Goal: Submit feedback/report problem

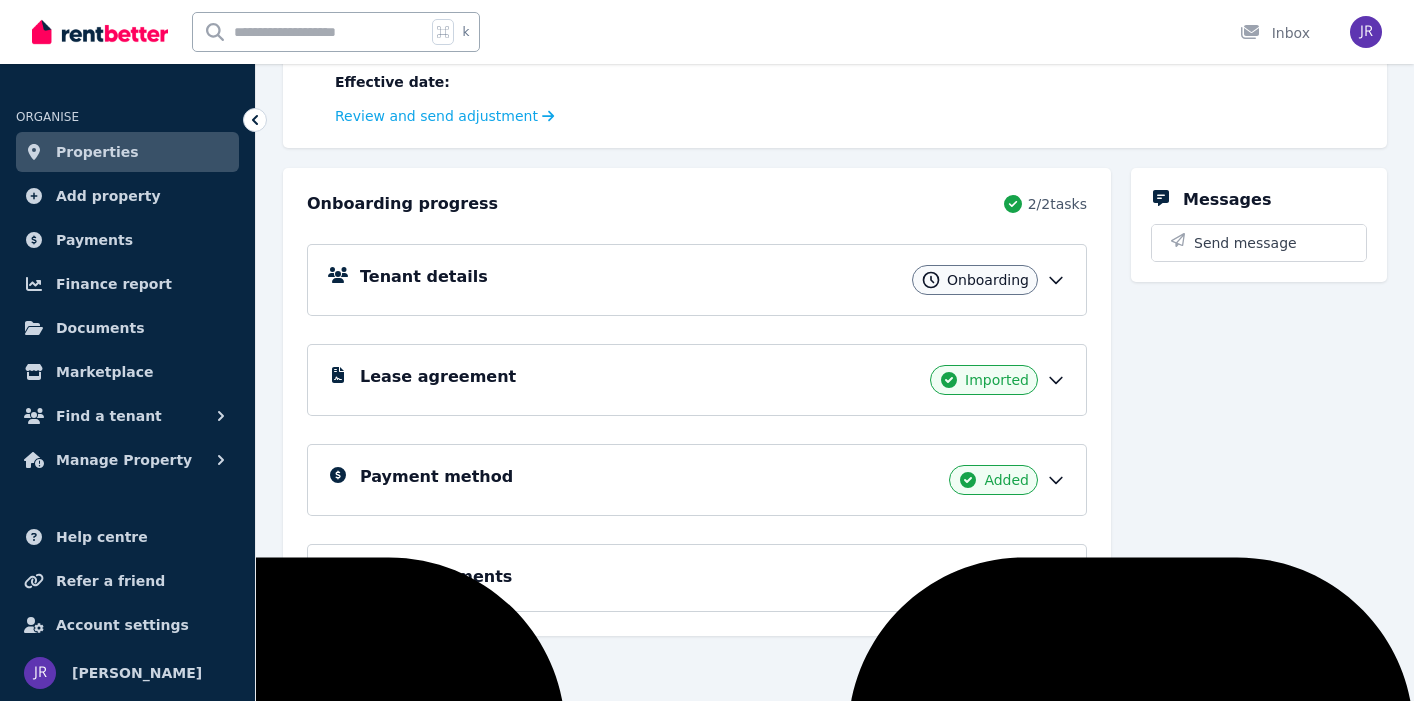
scroll to position [315, 0]
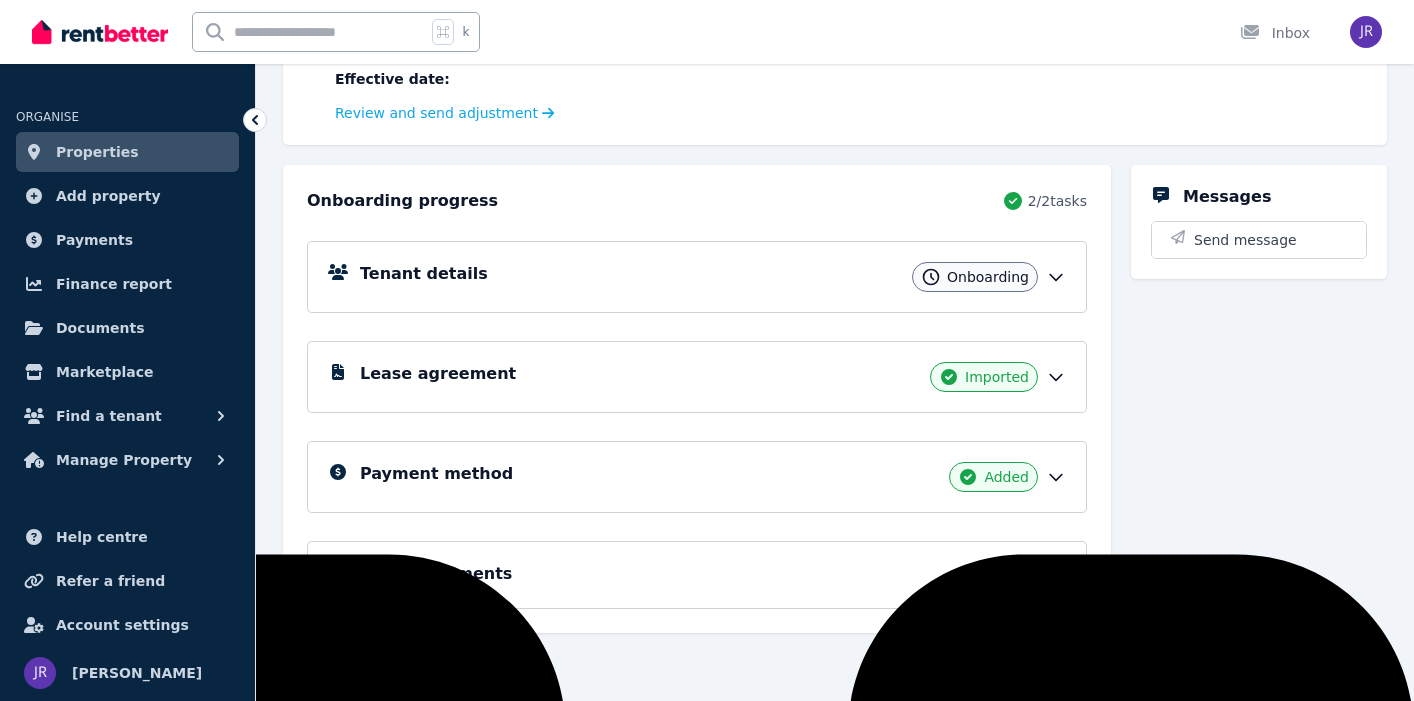
click at [1012, 281] on span "Onboarding" at bounding box center [988, 277] width 82 height 20
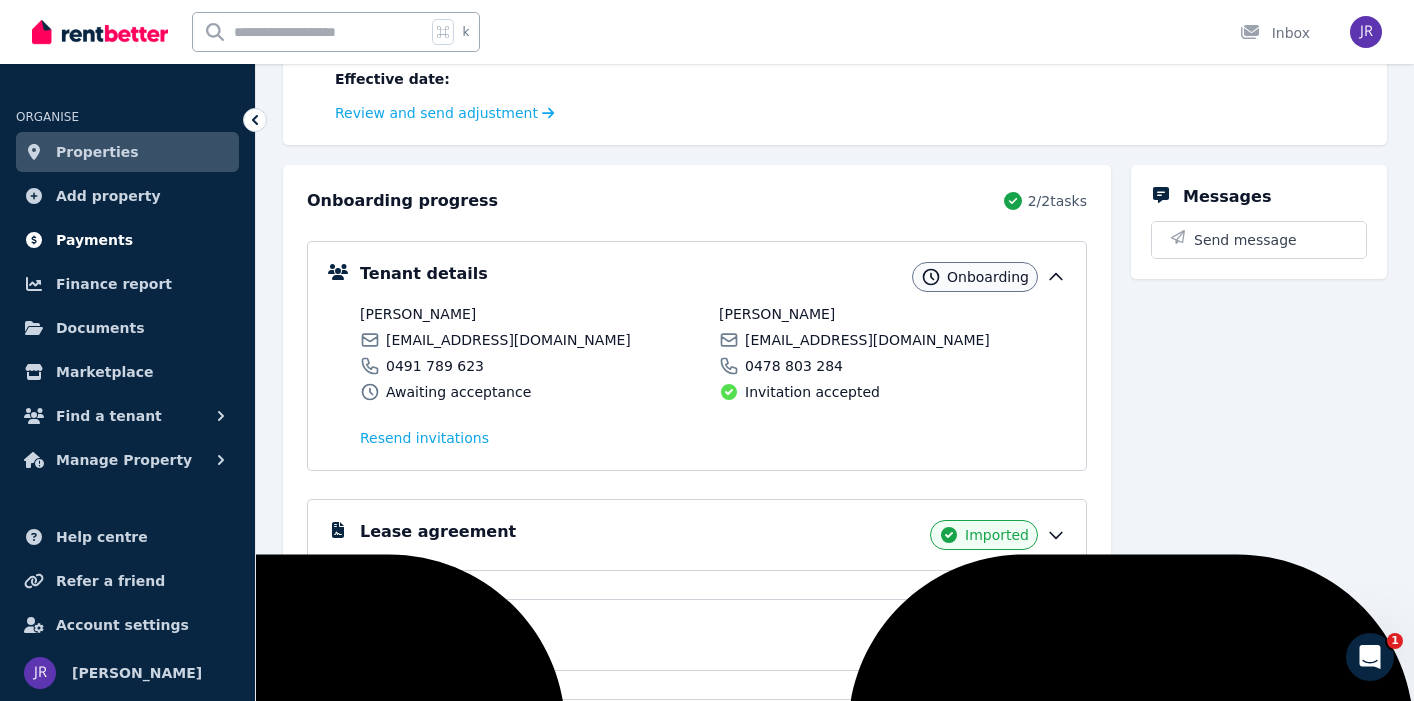
scroll to position [0, 0]
click at [58, 237] on span "Payments" at bounding box center [94, 240] width 77 height 24
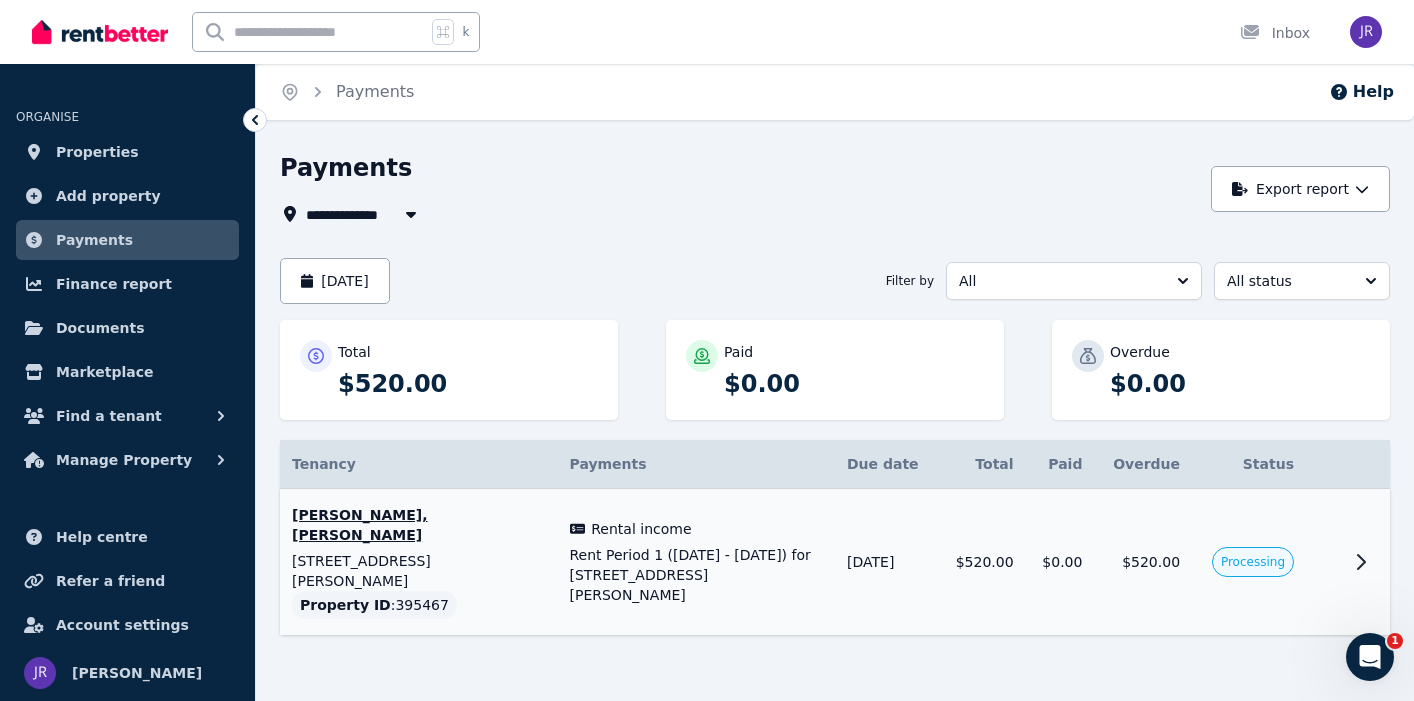
click at [1362, 555] on icon at bounding box center [1361, 562] width 7 height 14
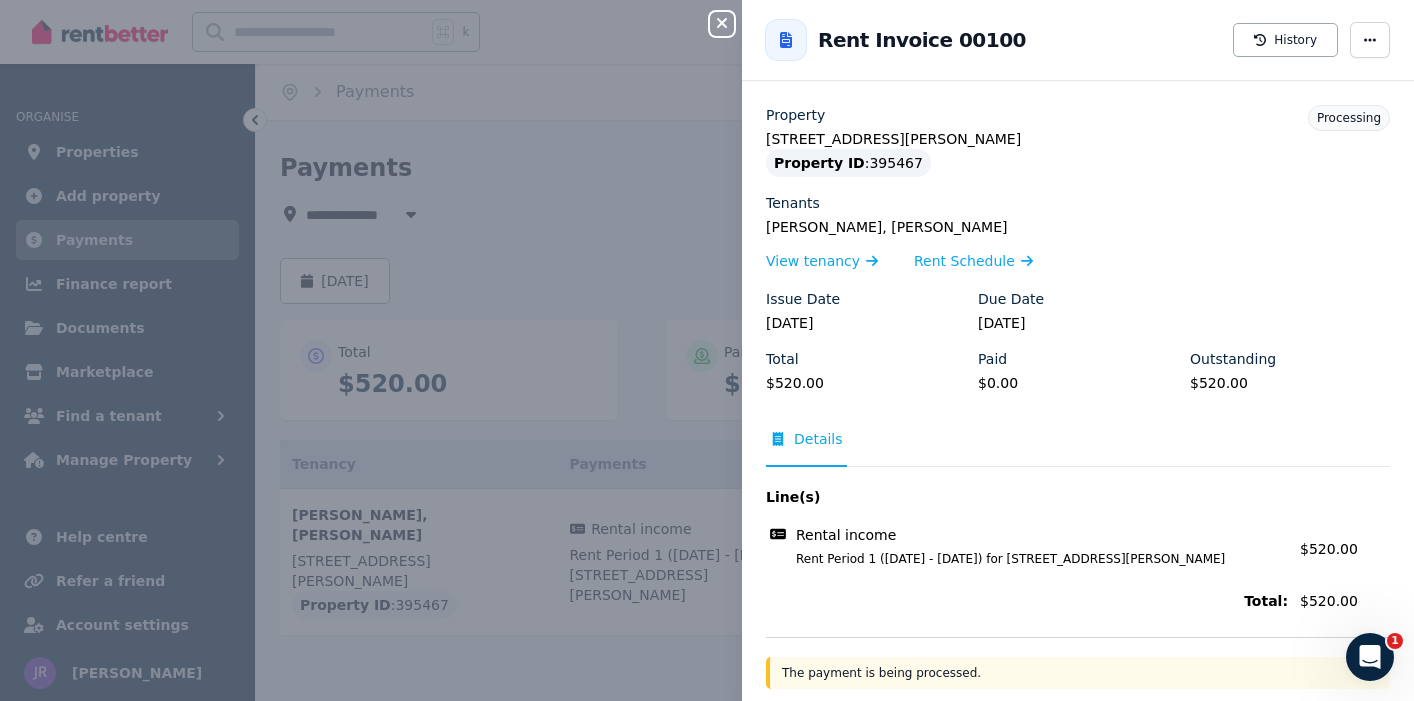
click at [611, 15] on div "Close panel Back to Rent Invoice 00100 History Property 31 Catherine St, Swanse…" at bounding box center [707, 350] width 1414 height 701
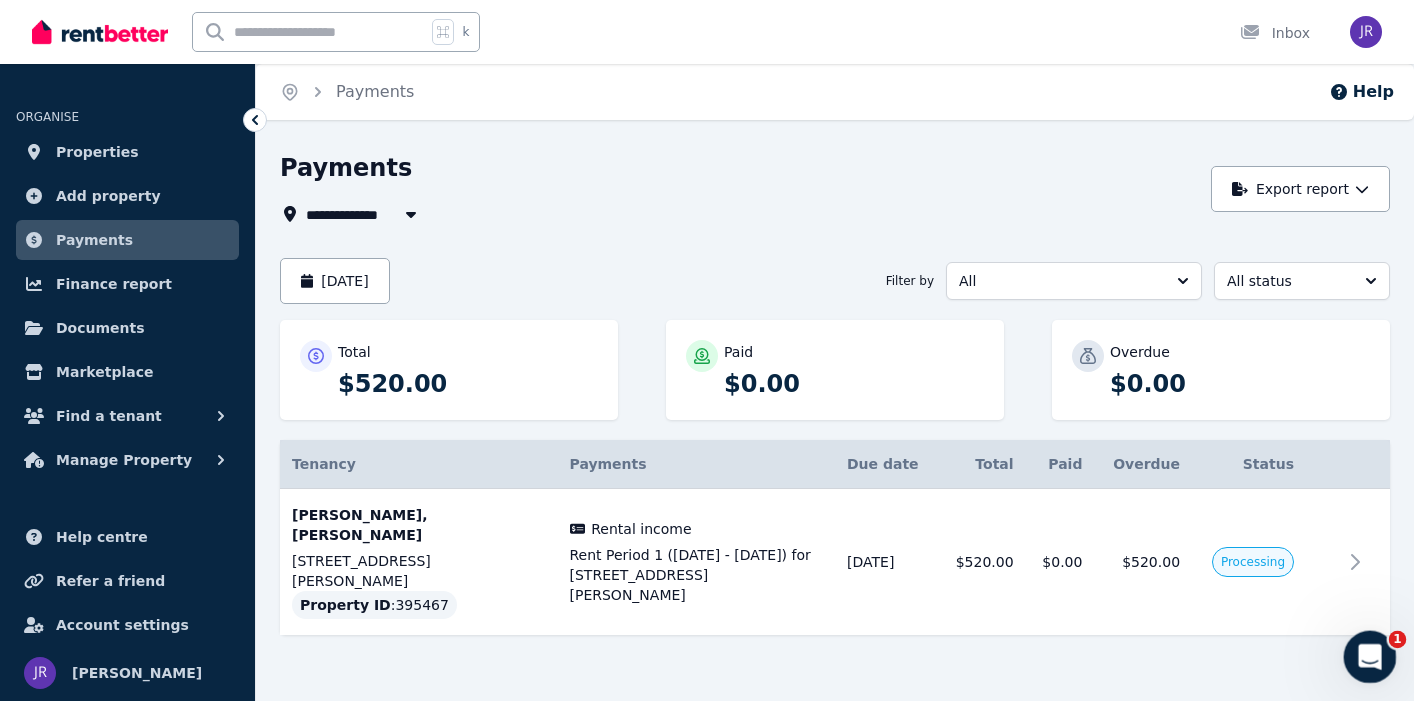
click at [1368, 654] on icon "Open Intercom Messenger" at bounding box center [1367, 654] width 33 height 33
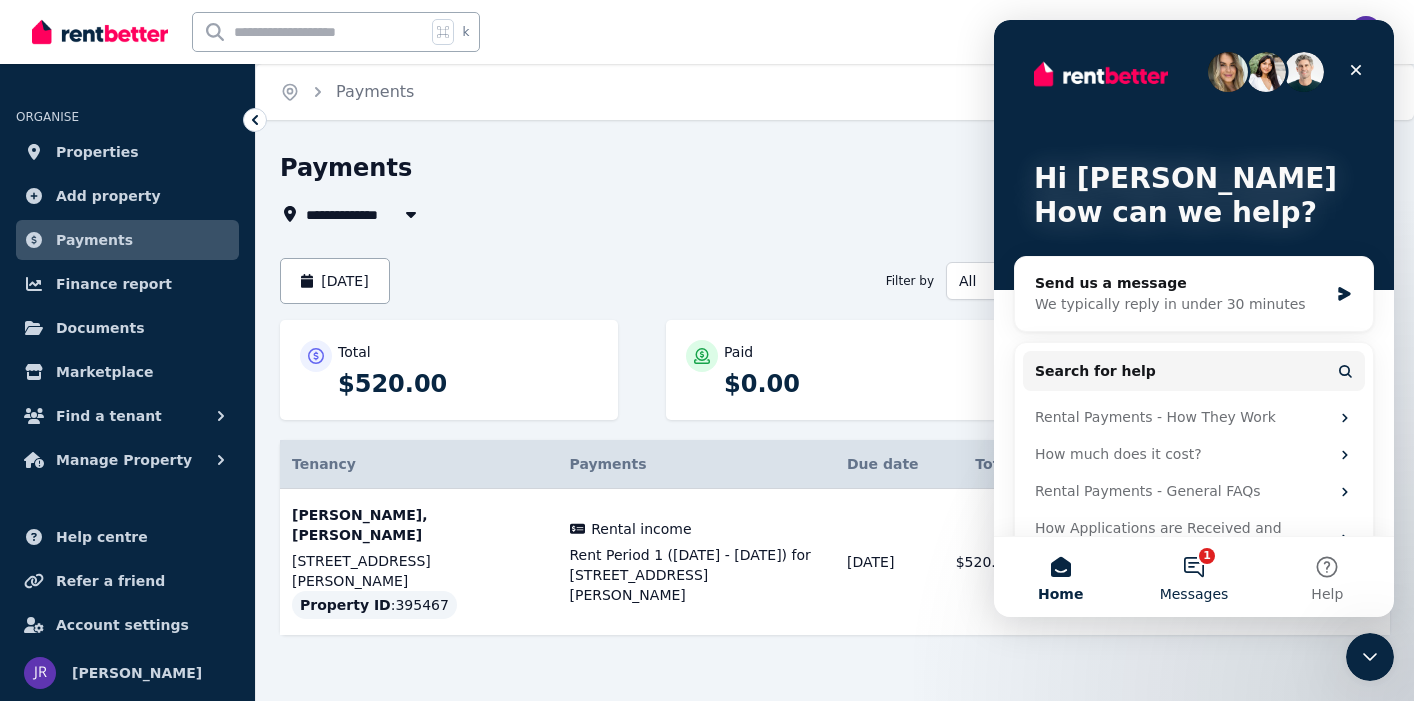
click at [1197, 566] on button "1 Messages" at bounding box center [1193, 577] width 133 height 80
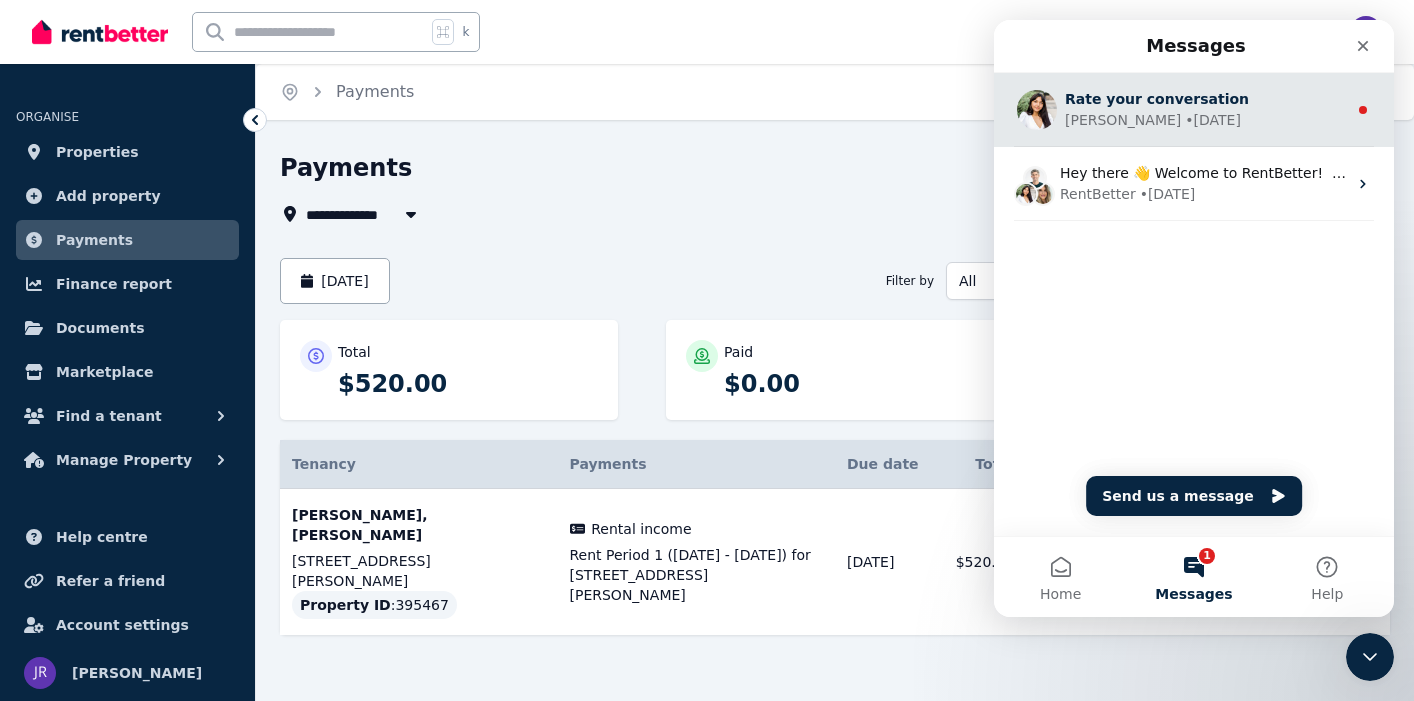
click at [1223, 115] on div "Rochelle • 2w ago" at bounding box center [1206, 120] width 282 height 21
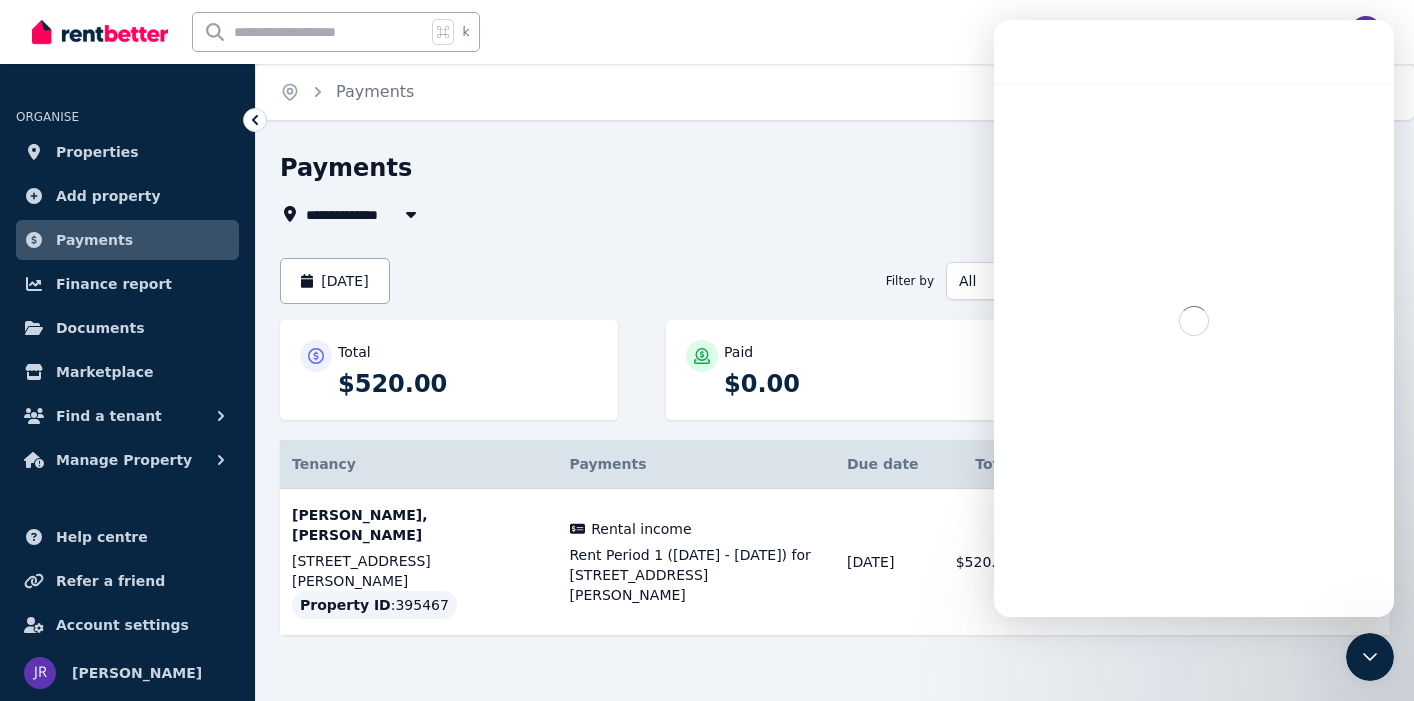
scroll to position [55, 0]
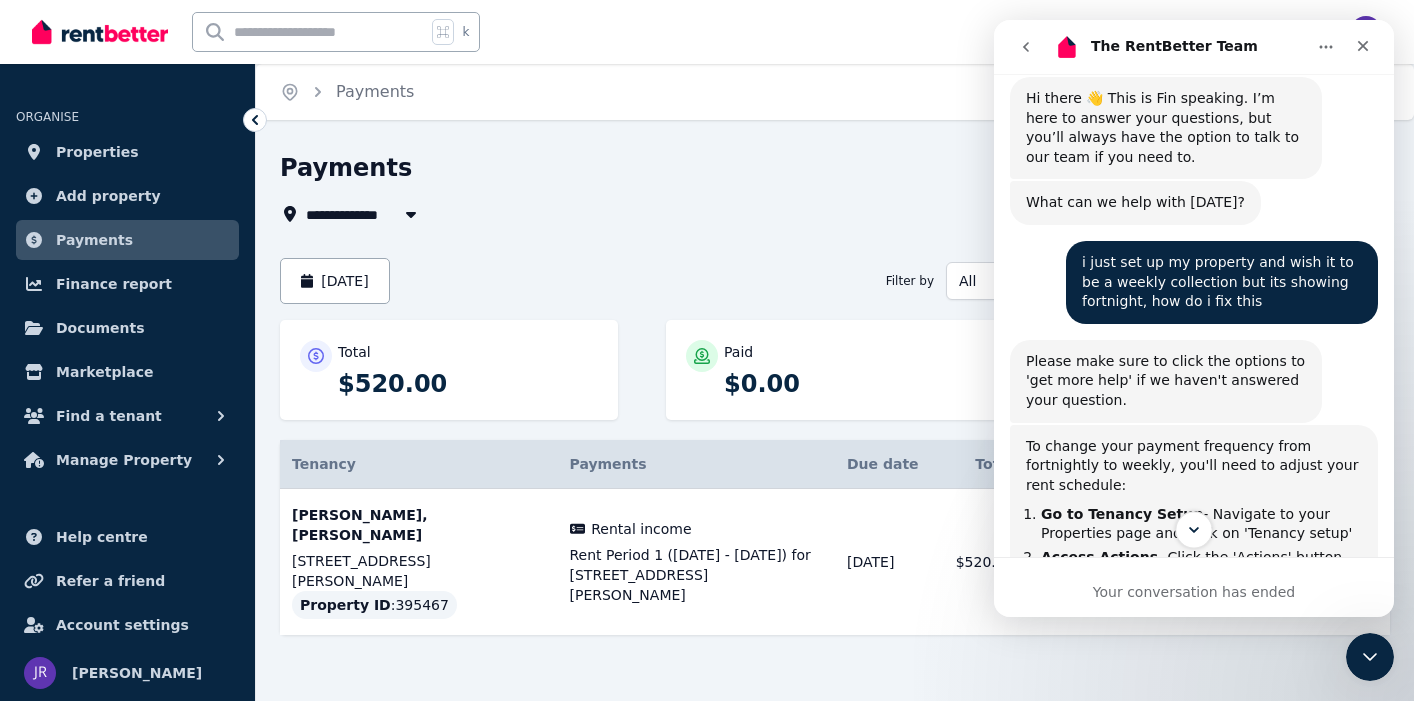
click at [1192, 532] on icon "Scroll to bottom" at bounding box center [1194, 530] width 18 height 18
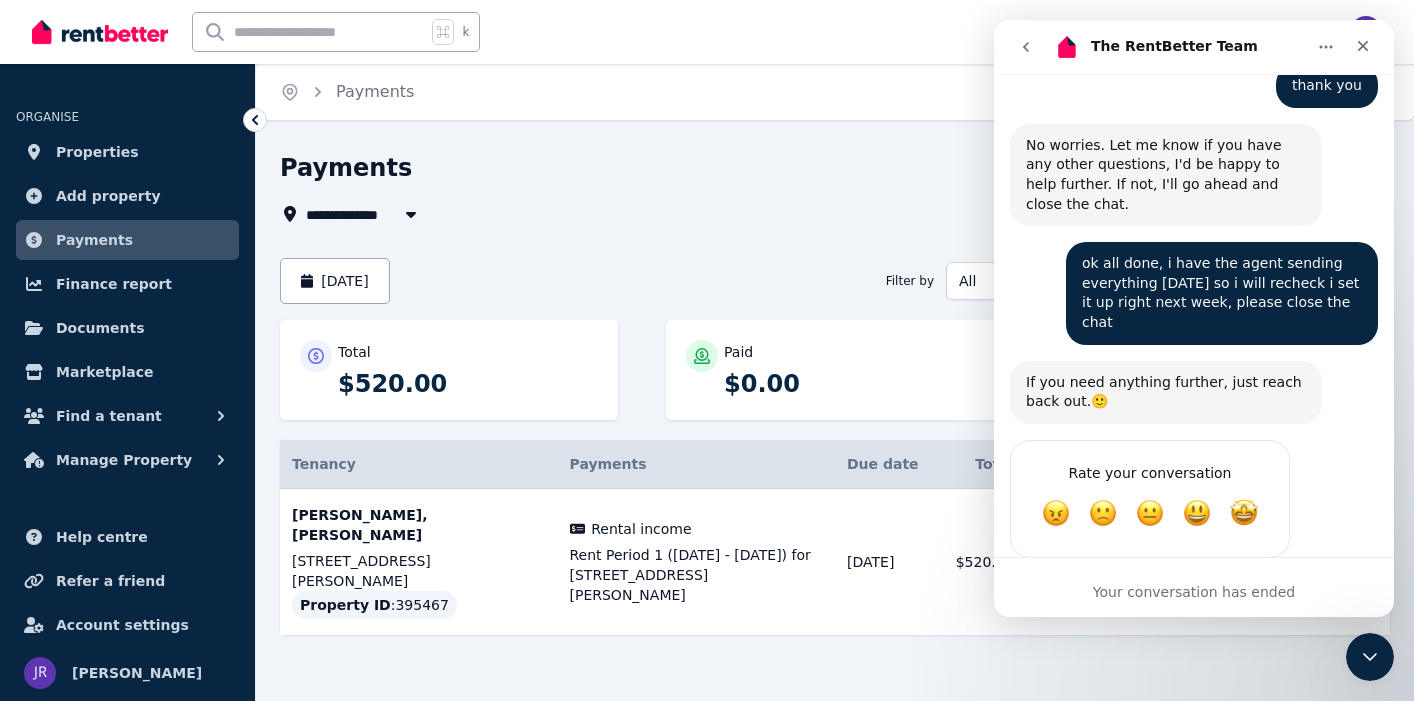
scroll to position [1594, 0]
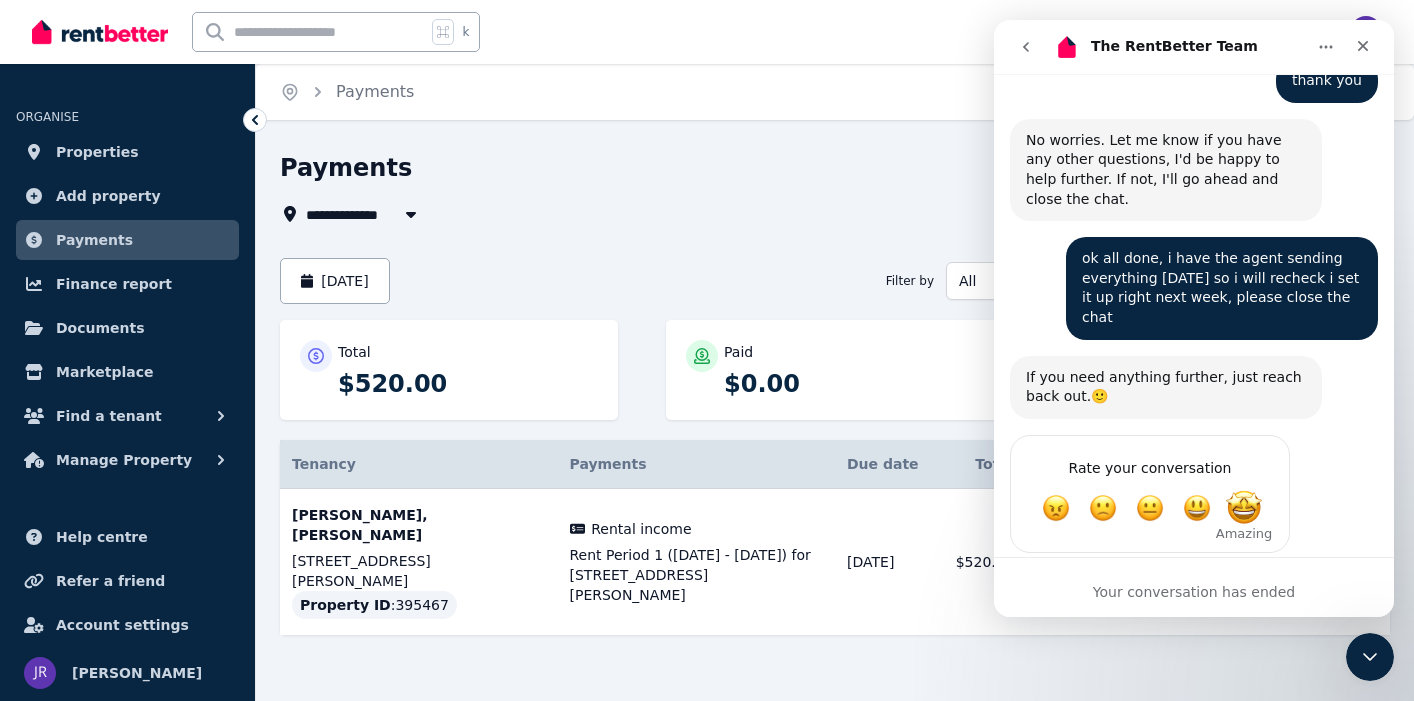
click at [1247, 490] on span "Amazing" at bounding box center [1244, 508] width 36 height 36
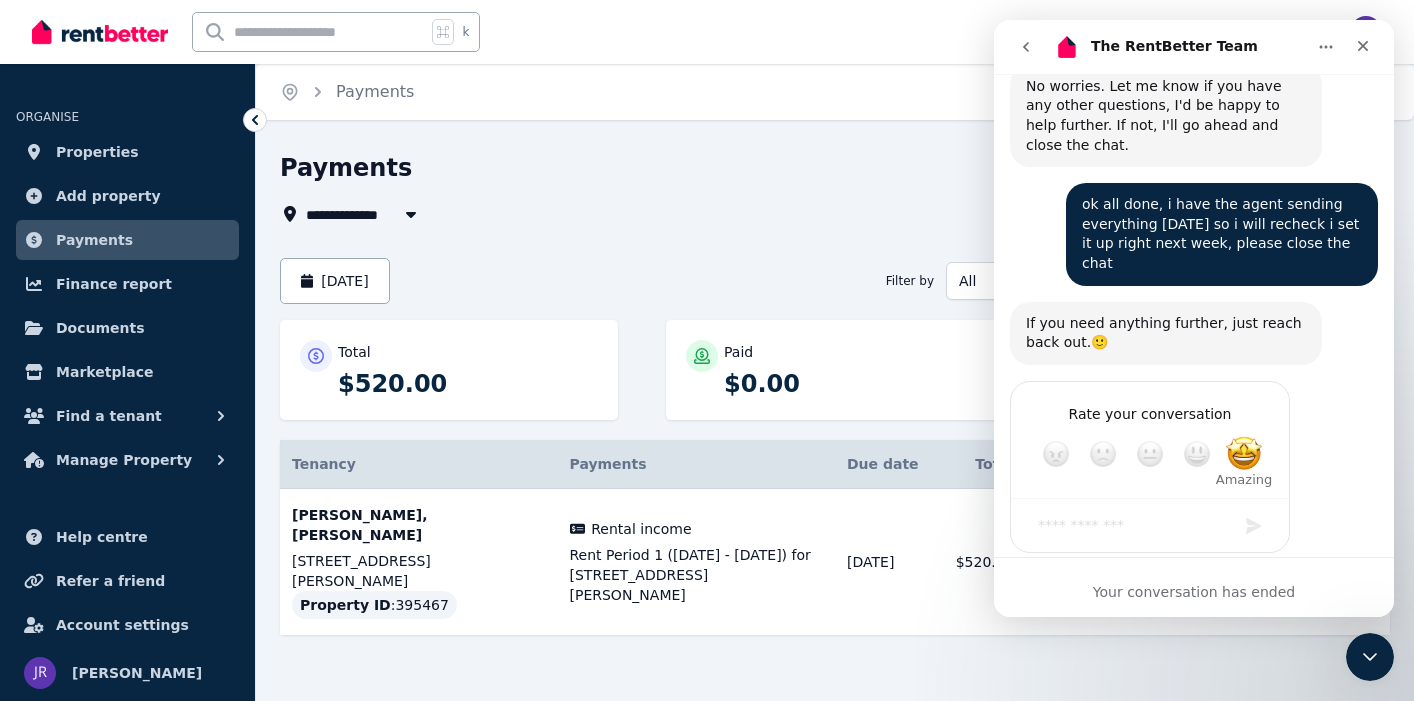
scroll to position [1648, 0]
click at [1253, 506] on div "Submit" at bounding box center [1254, 526] width 40 height 40
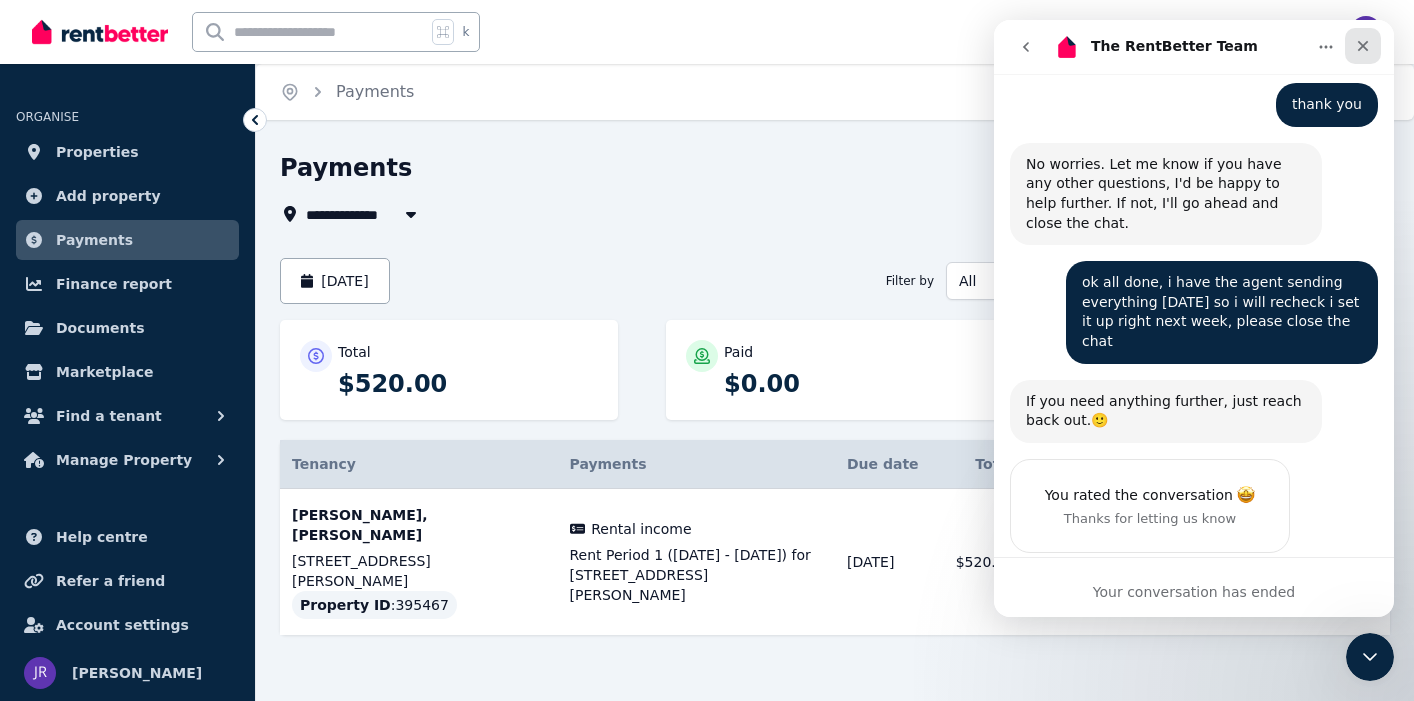
click at [1368, 45] on icon "Close" at bounding box center [1363, 46] width 16 height 16
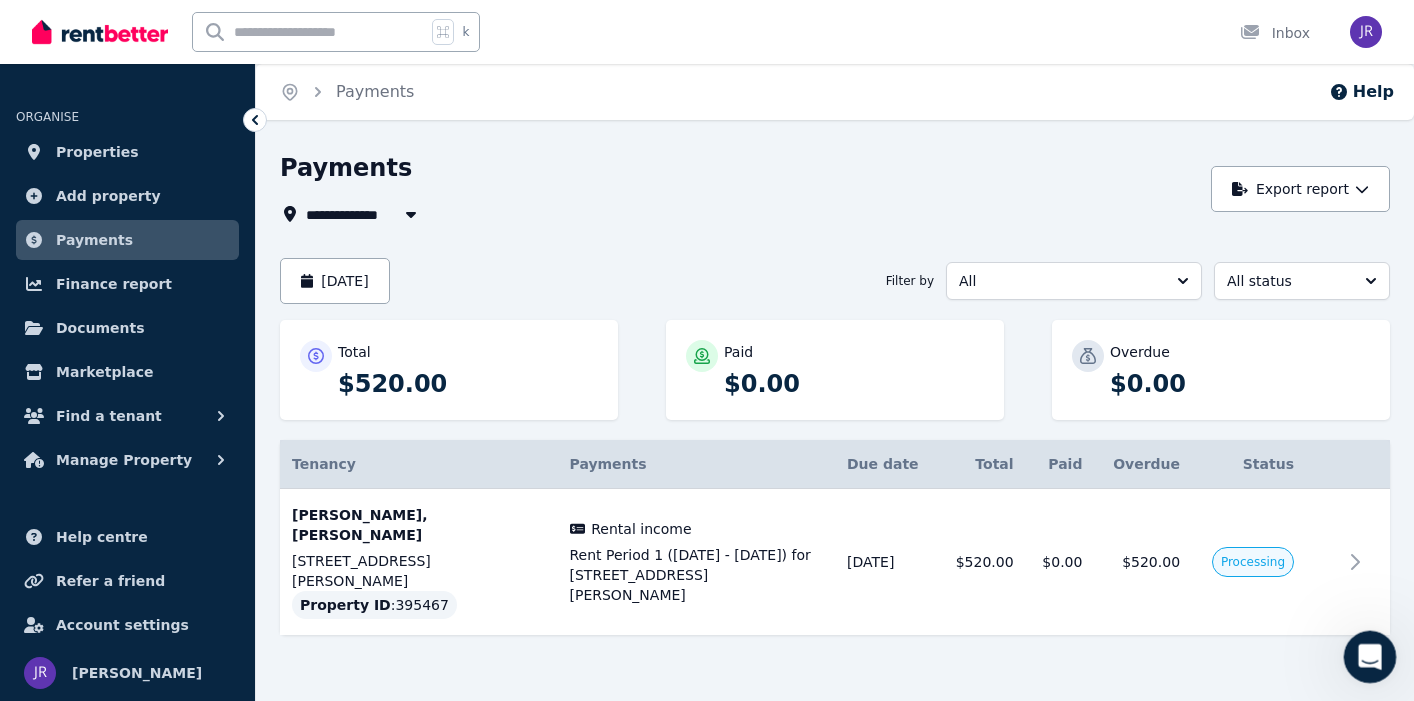
click at [1366, 652] on icon "Open Intercom Messenger" at bounding box center [1367, 654] width 33 height 33
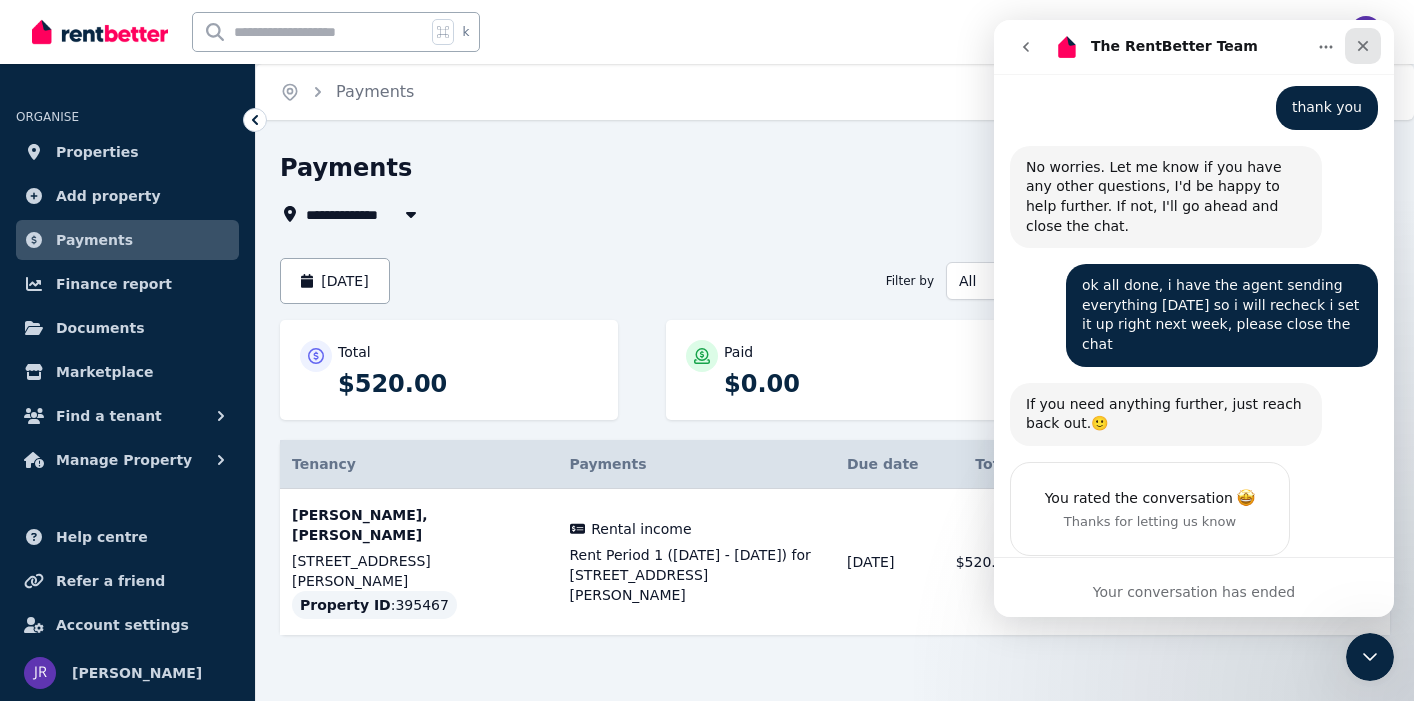
click at [1364, 50] on icon "Close" at bounding box center [1363, 46] width 16 height 16
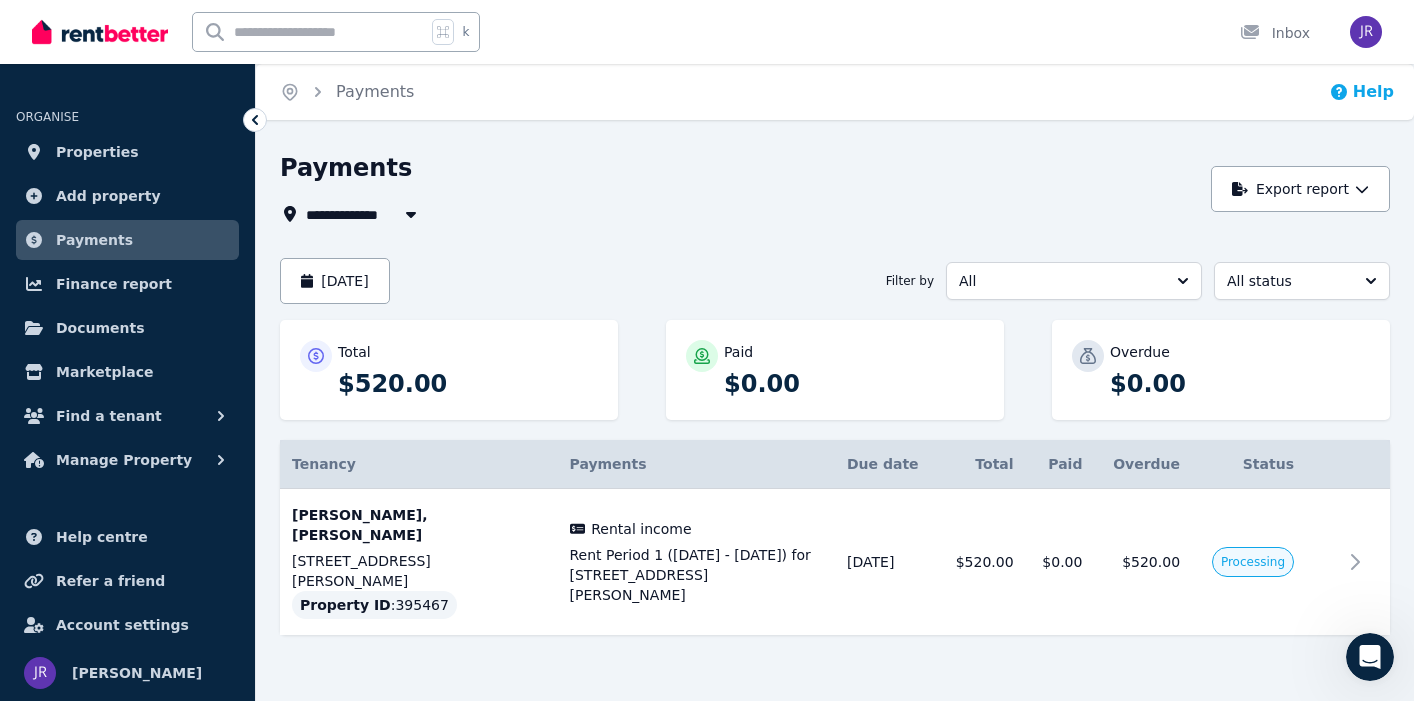
click at [1364, 93] on button "Help" at bounding box center [1361, 92] width 65 height 24
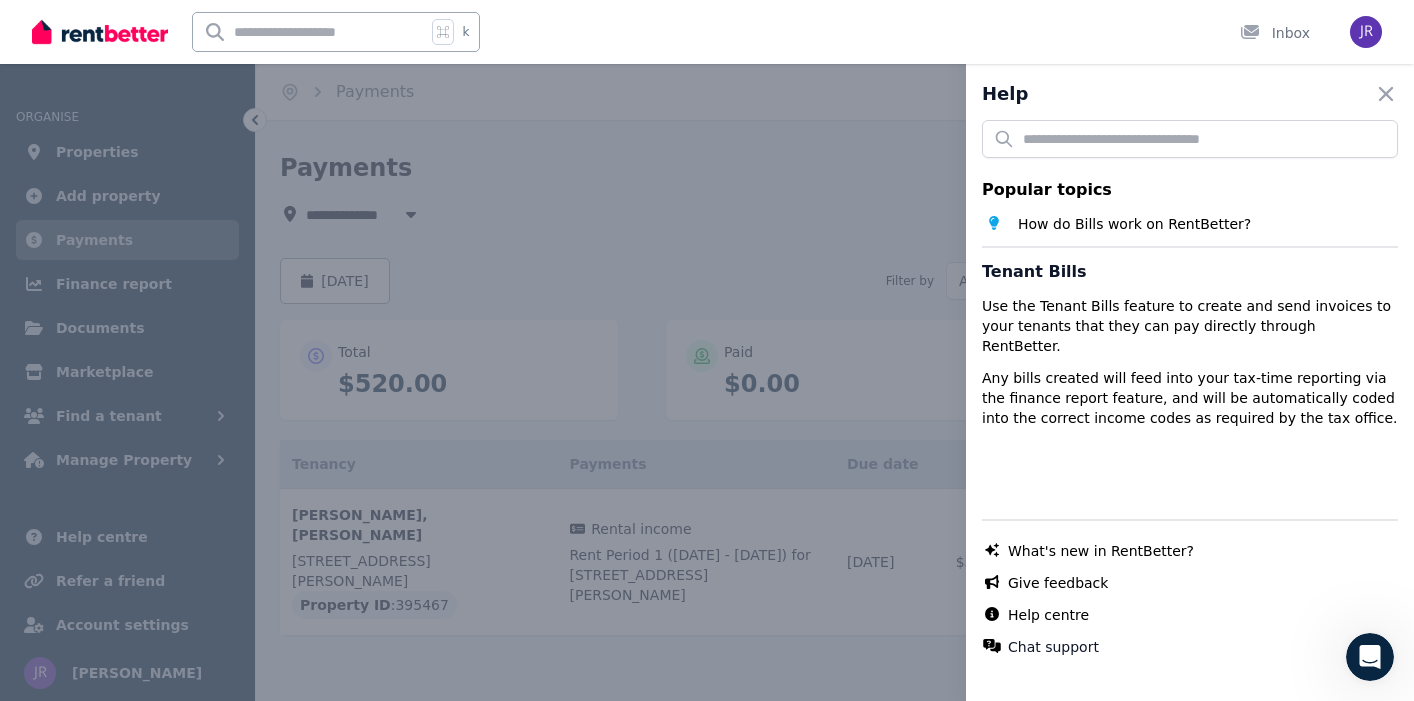
scroll to position [1648, 0]
click at [1090, 650] on button "Chat support" at bounding box center [1053, 647] width 91 height 20
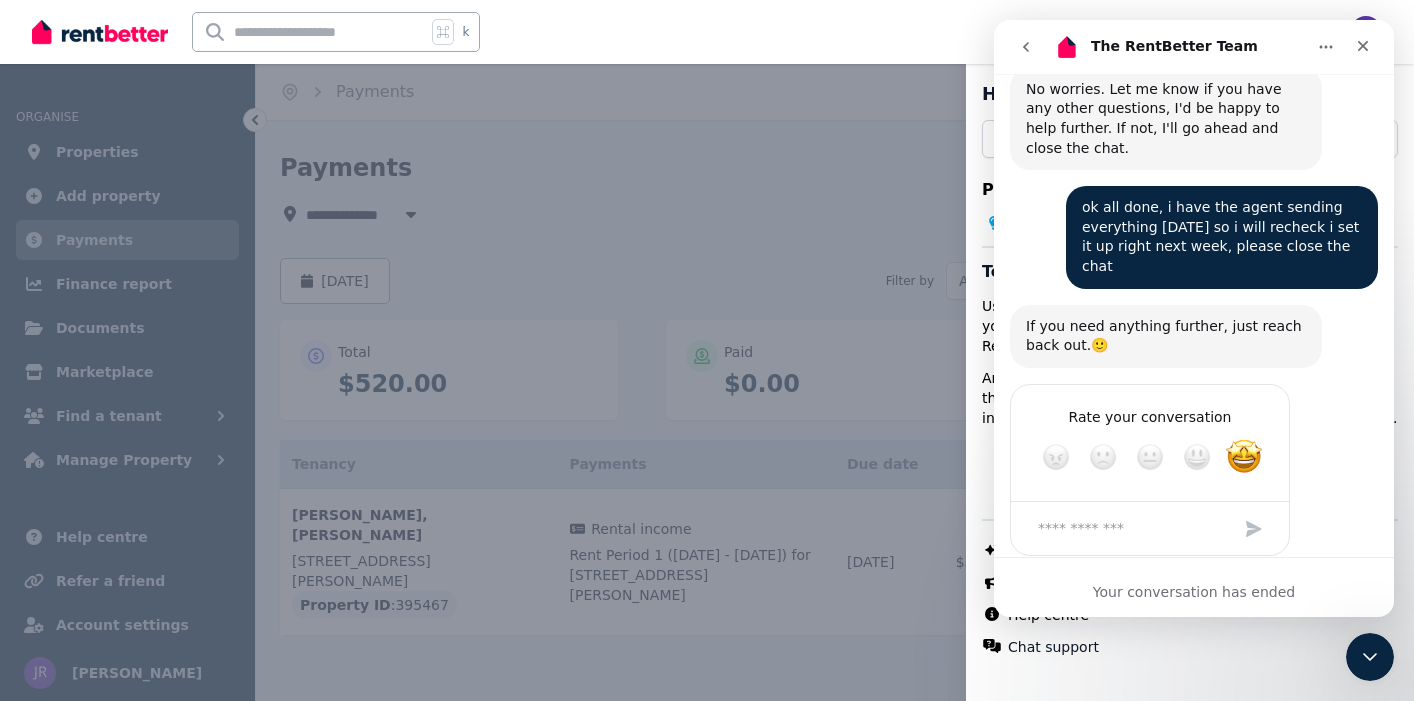
click at [1097, 533] on div "Rate your conversation Terrible Bad OK Great Amazing" at bounding box center [1194, 482] width 368 height 196
click at [1071, 507] on textarea "Tell us more…" at bounding box center [1130, 528] width 208 height 43
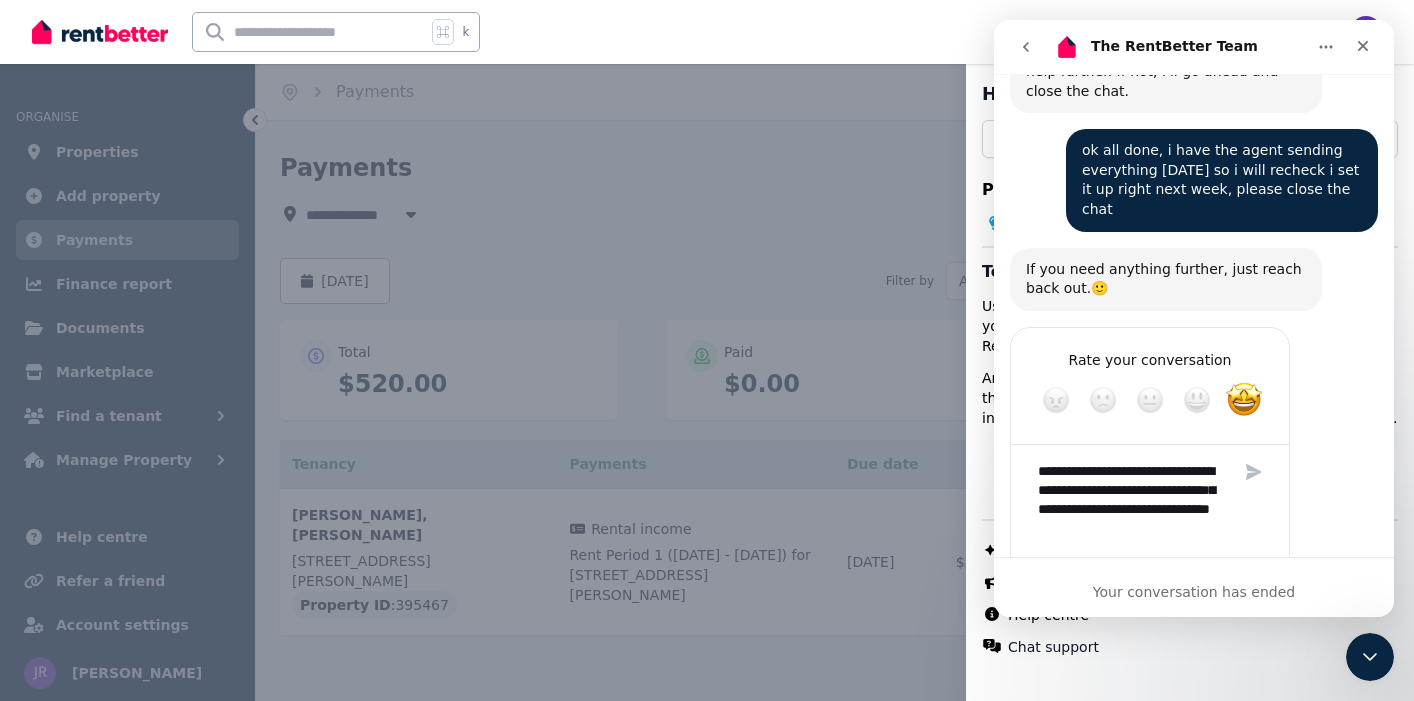
scroll to position [1724, 0]
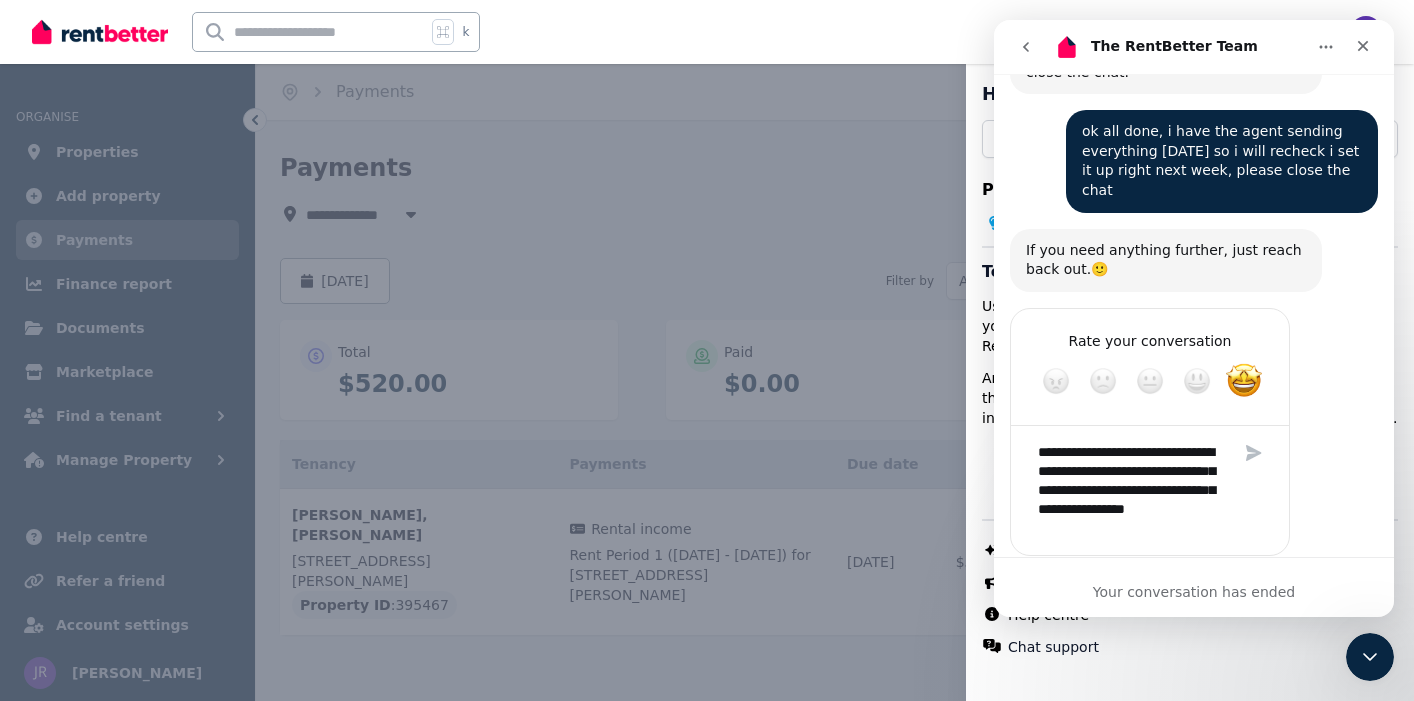
type textarea "**********"
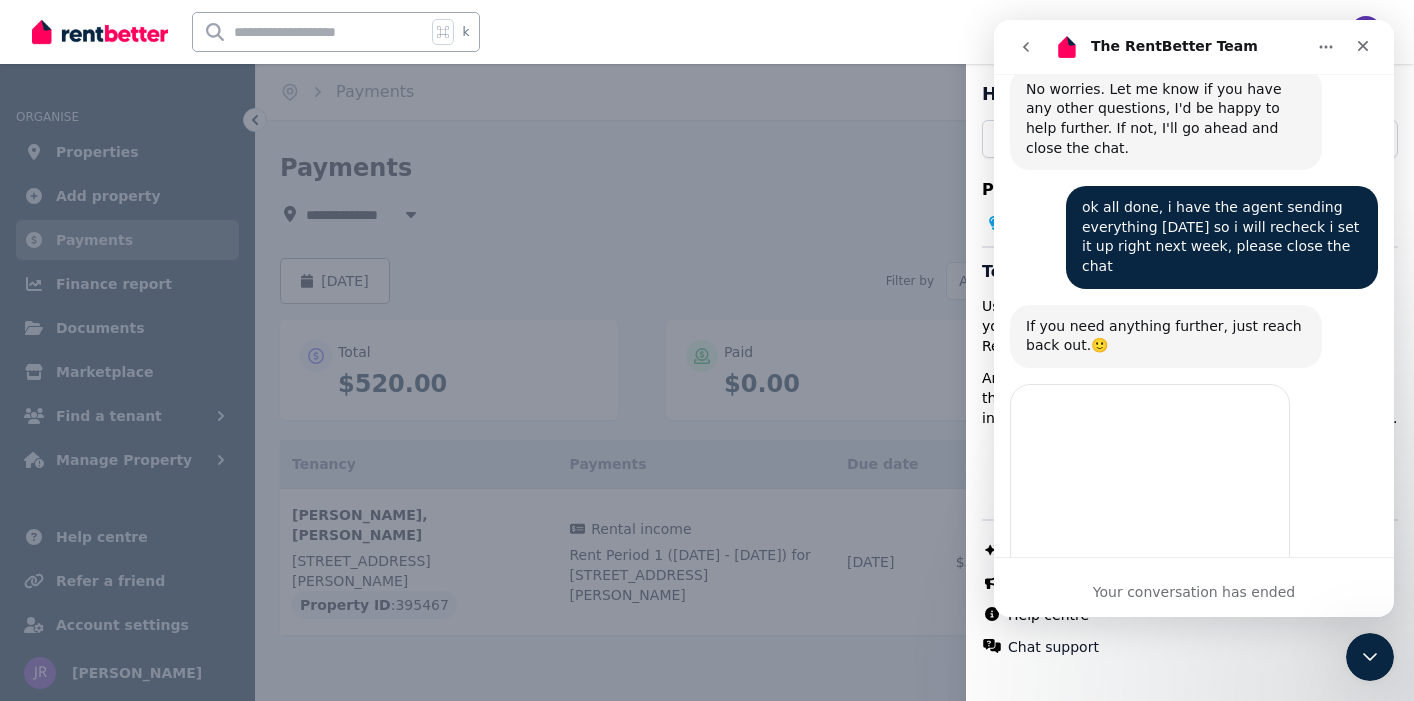
scroll to position [1679, 0]
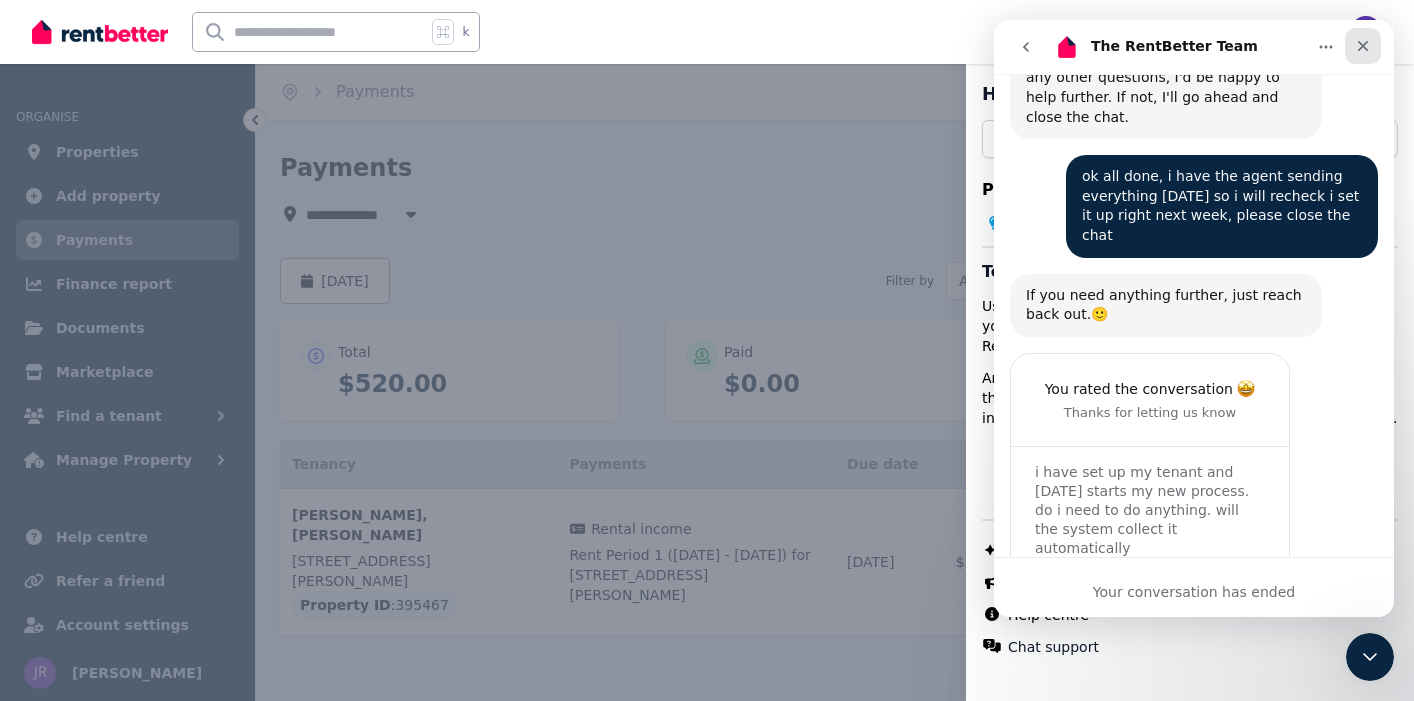
click at [1364, 47] on icon "Close" at bounding box center [1363, 46] width 11 height 11
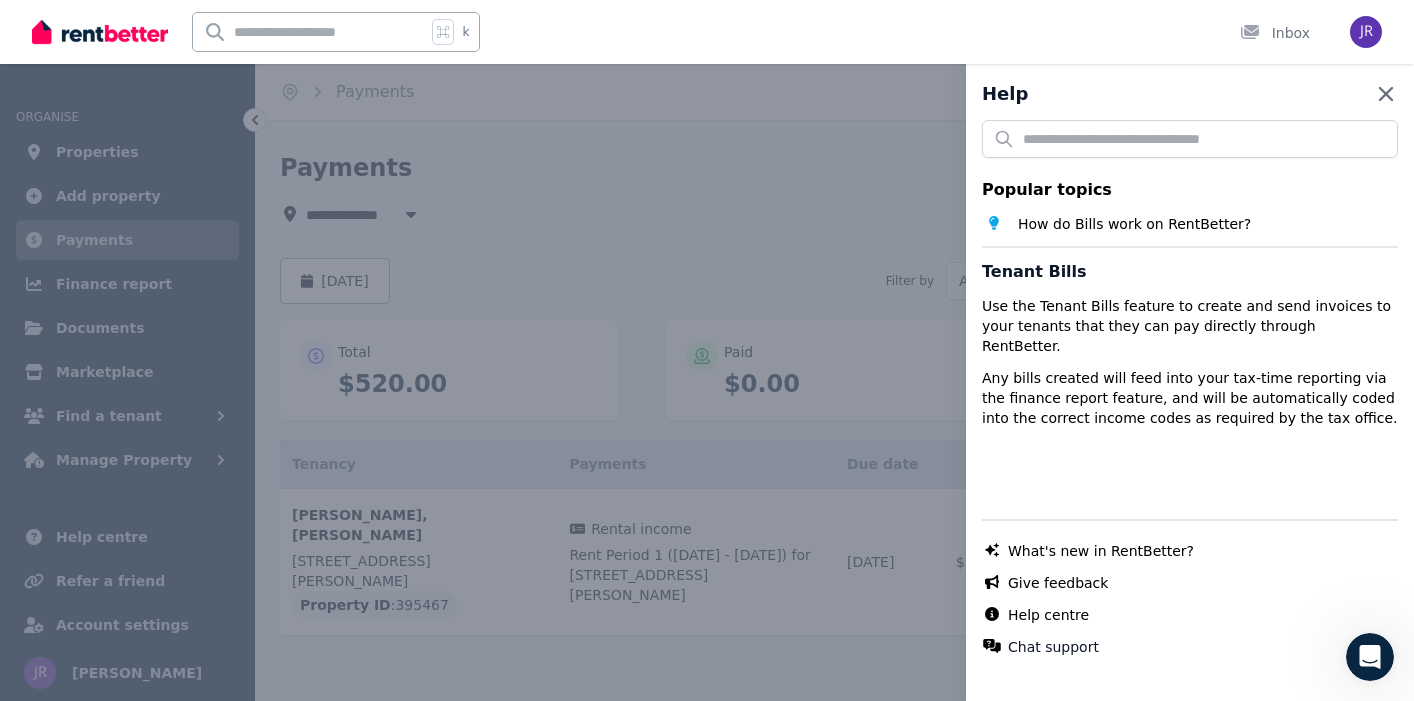
click at [1387, 93] on icon "button" at bounding box center [1386, 94] width 14 height 14
